Goal: Task Accomplishment & Management: Complete application form

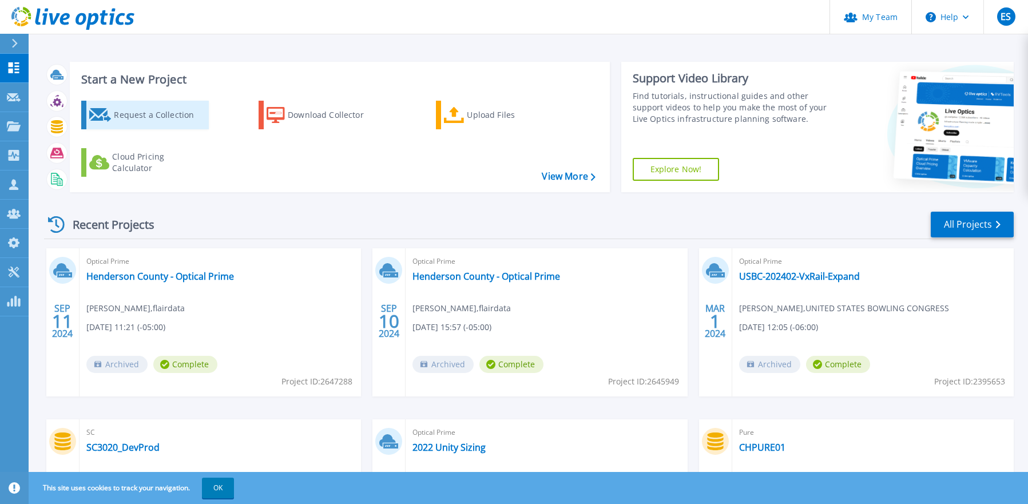
click at [168, 119] on div "Request a Collection" at bounding box center [160, 115] width 92 height 23
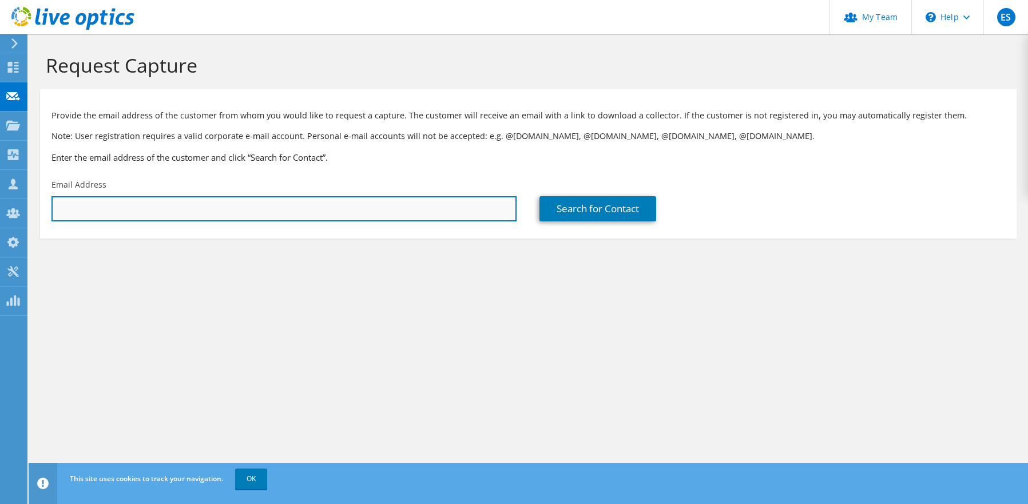
click at [104, 214] on input "text" at bounding box center [283, 208] width 465 height 25
click at [180, 211] on input "text" at bounding box center [283, 208] width 465 height 25
paste input "BObarse@HighmarkRes.com"
type input "BObarse@HighmarkRes.com"
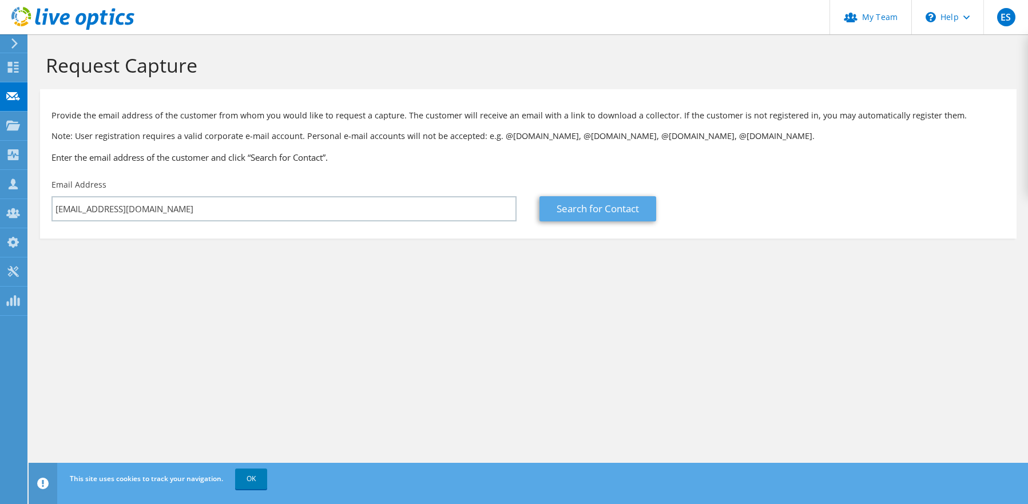
click at [580, 210] on link "Search for Contact" at bounding box center [597, 208] width 117 height 25
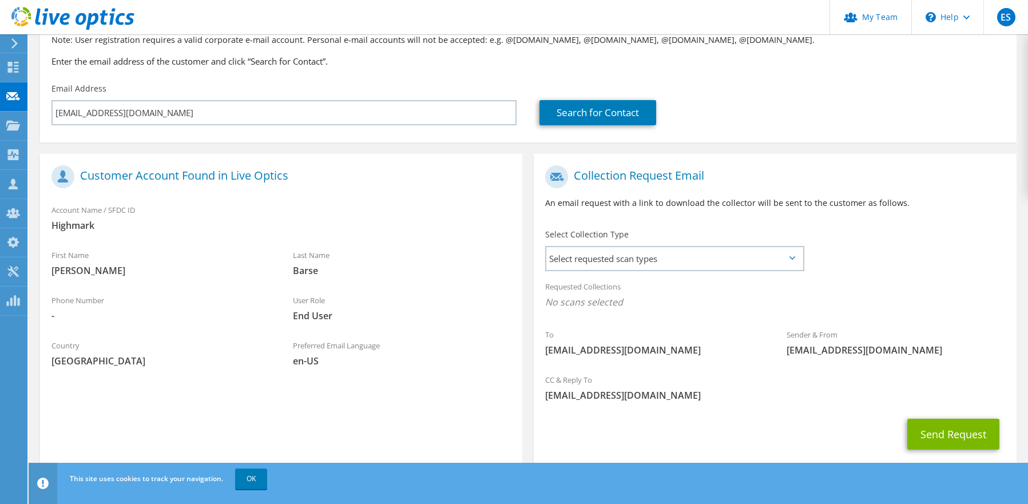
scroll to position [96, 0]
click at [793, 255] on span "Select requested scan types" at bounding box center [674, 258] width 256 height 23
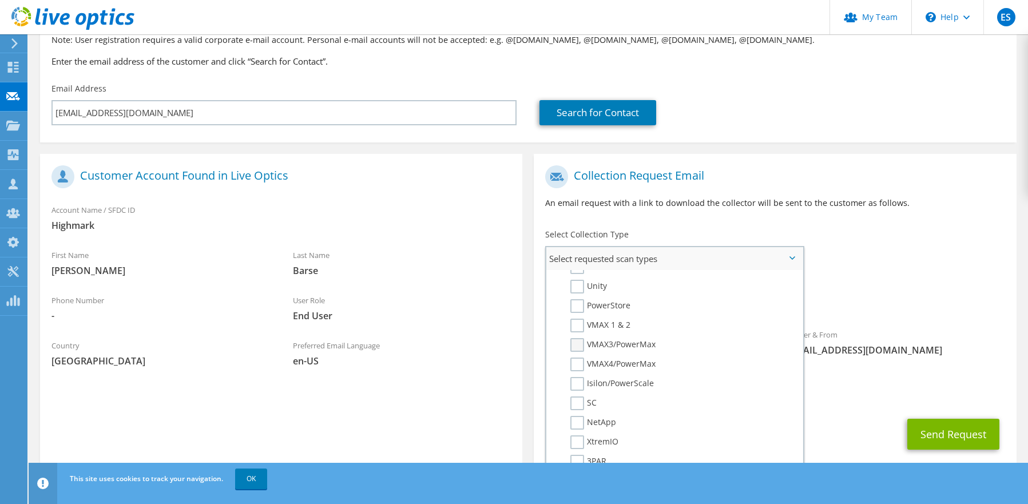
scroll to position [229, 0]
click at [582, 397] on label "SC" at bounding box center [583, 401] width 26 height 14
click at [0, 0] on input "SC" at bounding box center [0, 0] width 0 height 0
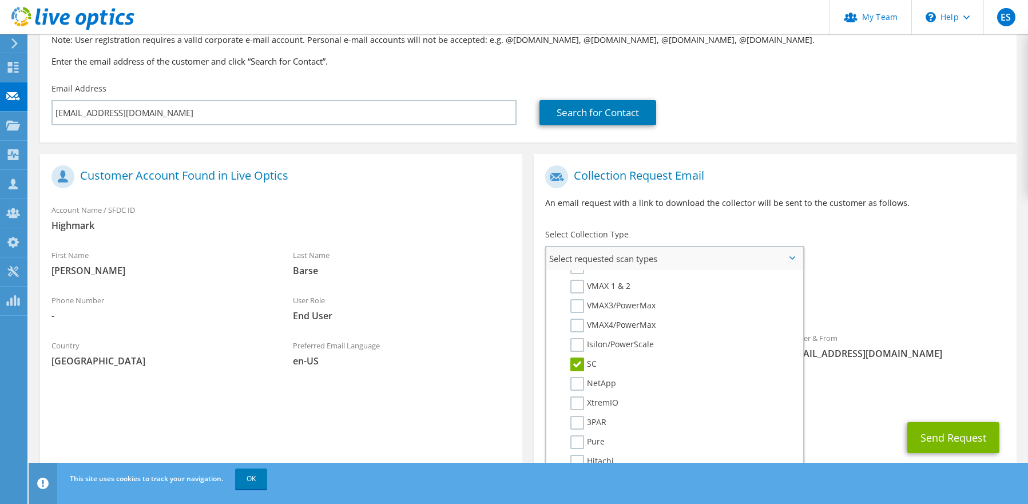
scroll to position [258, 0]
click at [862, 428] on div "Send Request" at bounding box center [775, 437] width 482 height 42
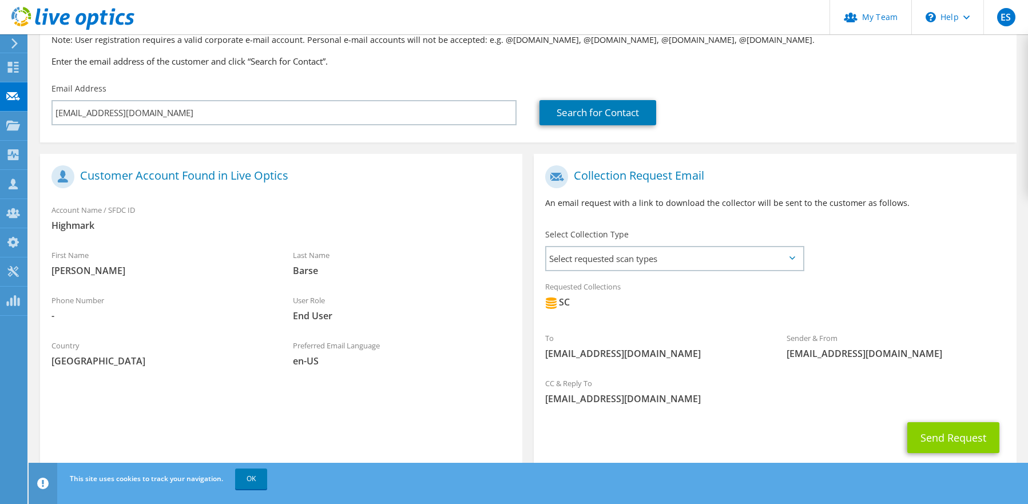
click at [939, 435] on button "Send Request" at bounding box center [953, 437] width 92 height 31
